Goal: Task Accomplishment & Management: Manage account settings

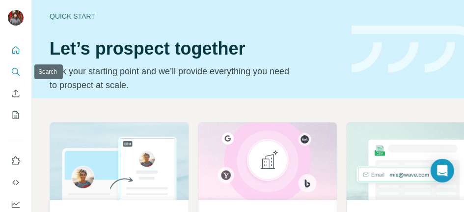
click at [13, 69] on icon "Search" at bounding box center [16, 72] width 10 height 10
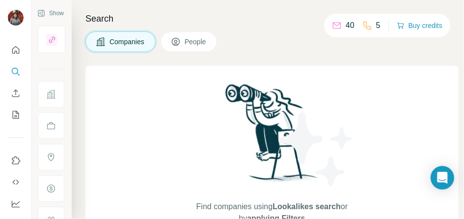
click at [178, 40] on icon at bounding box center [176, 42] width 10 height 10
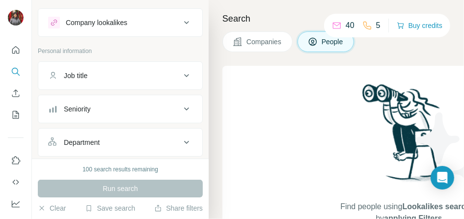
scroll to position [16, 0]
click at [82, 74] on div "Job title" at bounding box center [76, 77] width 24 height 10
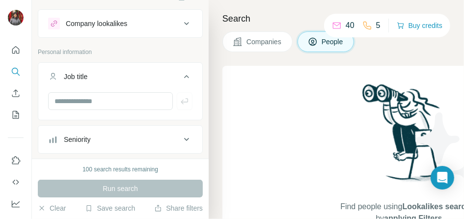
click at [82, 74] on div "Job title" at bounding box center [76, 77] width 24 height 10
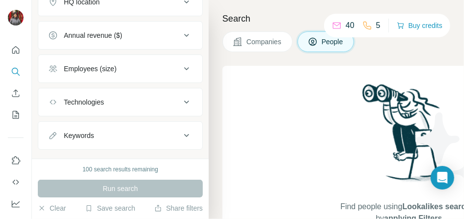
scroll to position [327, 0]
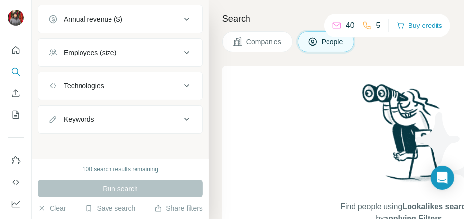
click at [80, 76] on button "Technologies" at bounding box center [120, 86] width 164 height 24
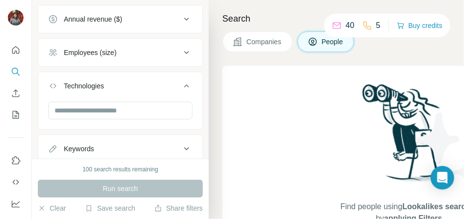
click at [74, 82] on div "Technologies" at bounding box center [84, 86] width 40 height 10
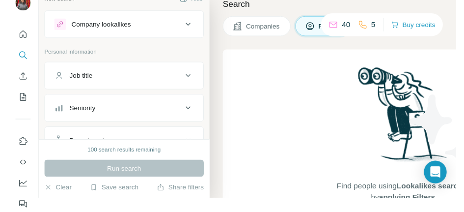
scroll to position [0, 0]
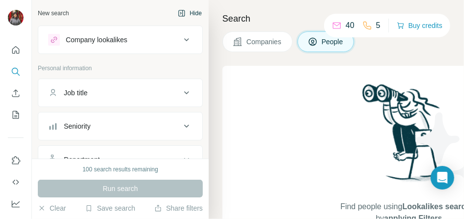
click at [181, 13] on button "Hide" at bounding box center [190, 13] width 38 height 15
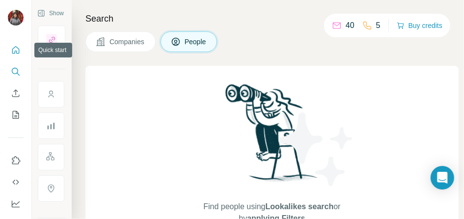
click at [15, 56] on button "Quick start" at bounding box center [16, 50] width 16 height 18
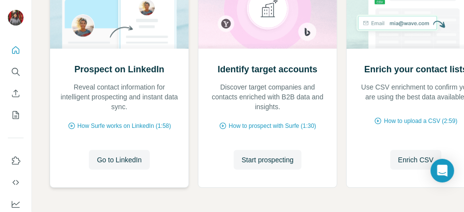
scroll to position [185, 0]
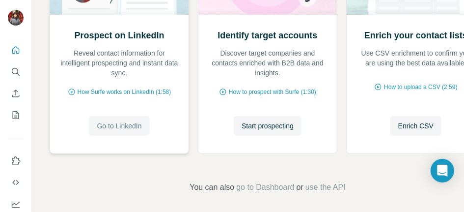
click at [111, 123] on span "Go to LinkedIn" at bounding box center [119, 126] width 45 height 10
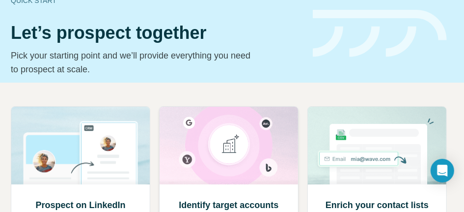
scroll to position [0, 0]
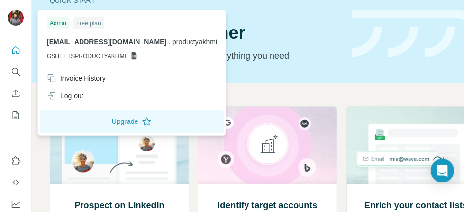
click at [18, 21] on img at bounding box center [16, 18] width 16 height 16
click at [16, 182] on icon "Use Surfe API" at bounding box center [16, 182] width 10 height 10
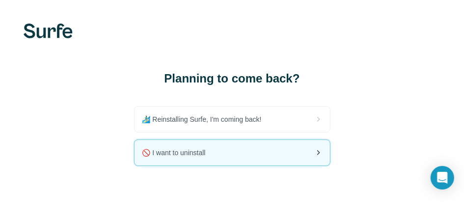
click at [166, 153] on span "🚫 I want to uninstall" at bounding box center [177, 153] width 71 height 10
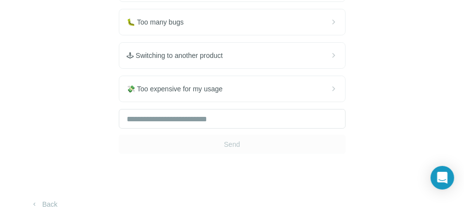
scroll to position [145, 0]
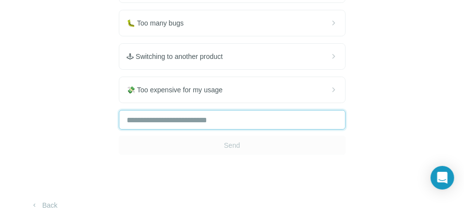
click at [145, 130] on input "text" at bounding box center [232, 120] width 227 height 20
type input "*"
type input "**********"
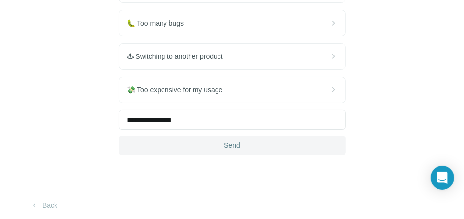
click at [222, 155] on button "Send" at bounding box center [232, 145] width 227 height 20
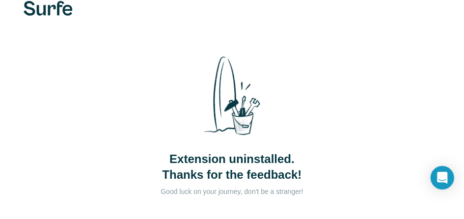
scroll to position [102, 0]
